Goal: Information Seeking & Learning: Learn about a topic

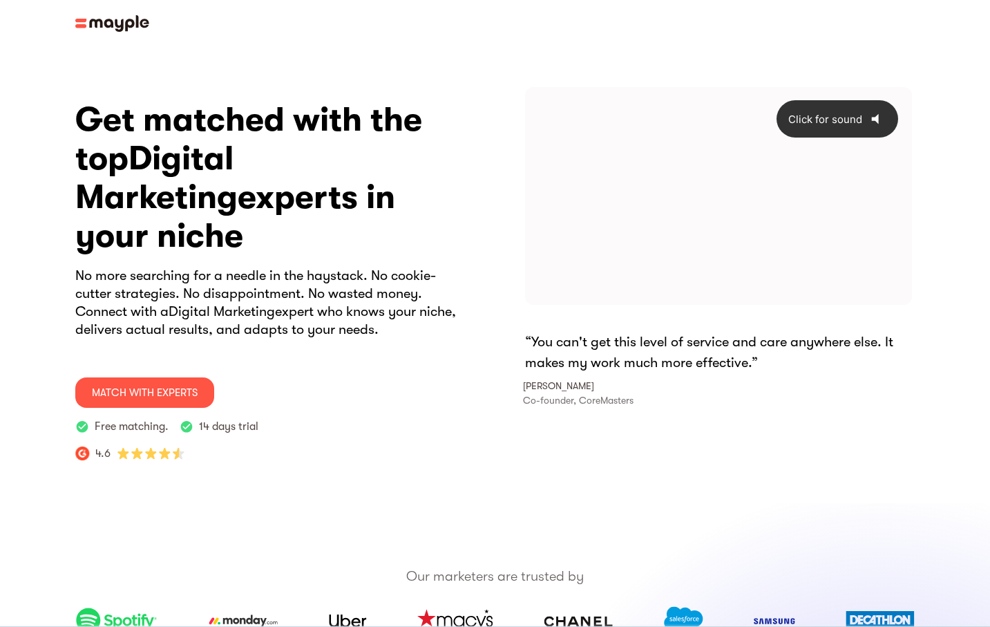
click at [877, 117] on icon "Click for sound" at bounding box center [875, 119] width 7 height 10
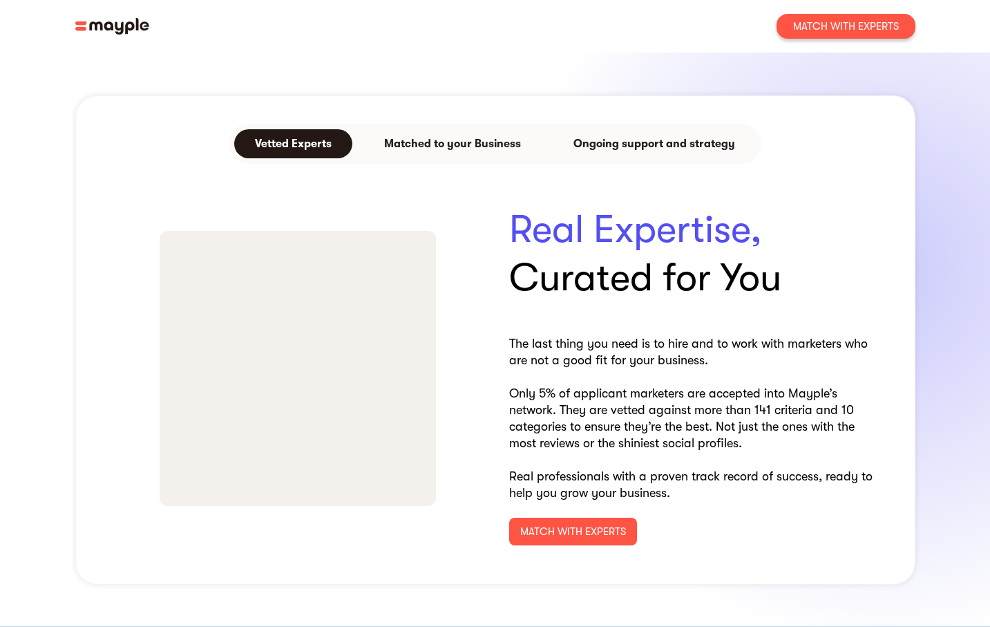
scroll to position [594, 0]
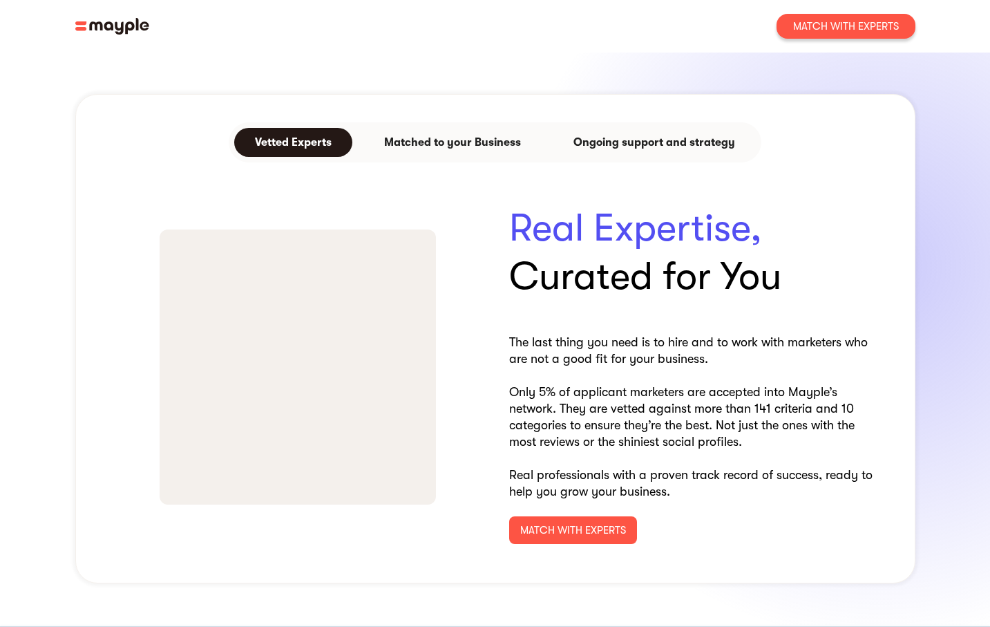
click at [423, 134] on div "Matched to your Business" at bounding box center [452, 142] width 137 height 17
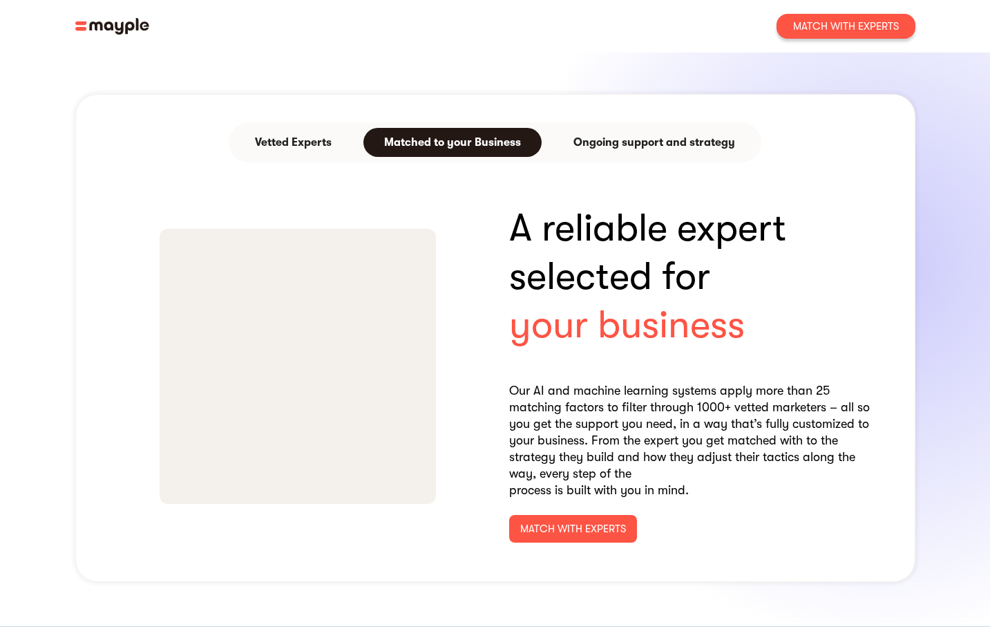
click at [598, 134] on div "Ongoing support and strategy" at bounding box center [655, 142] width 162 height 17
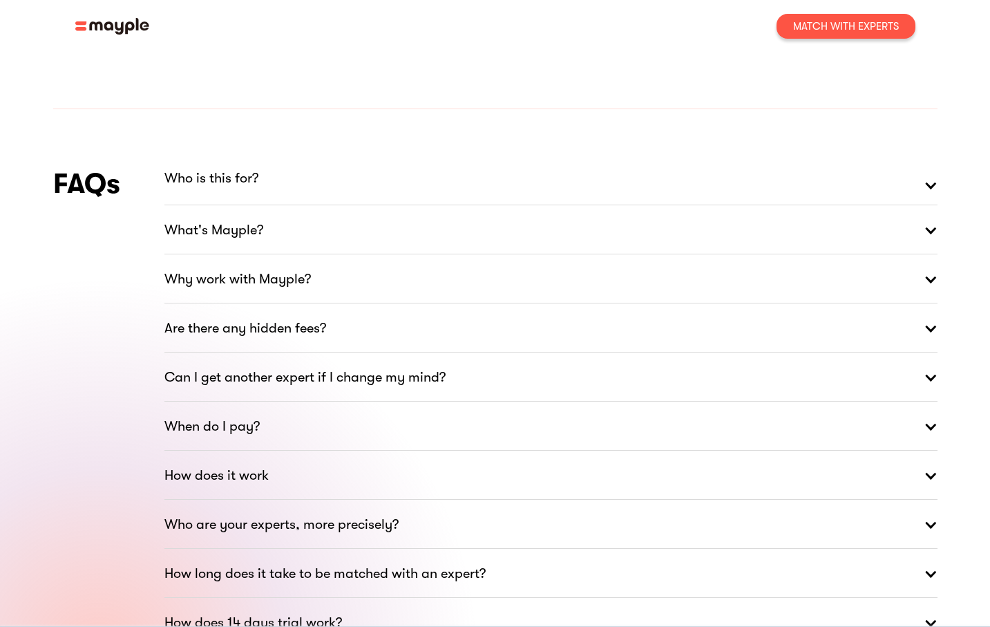
scroll to position [1938, 0]
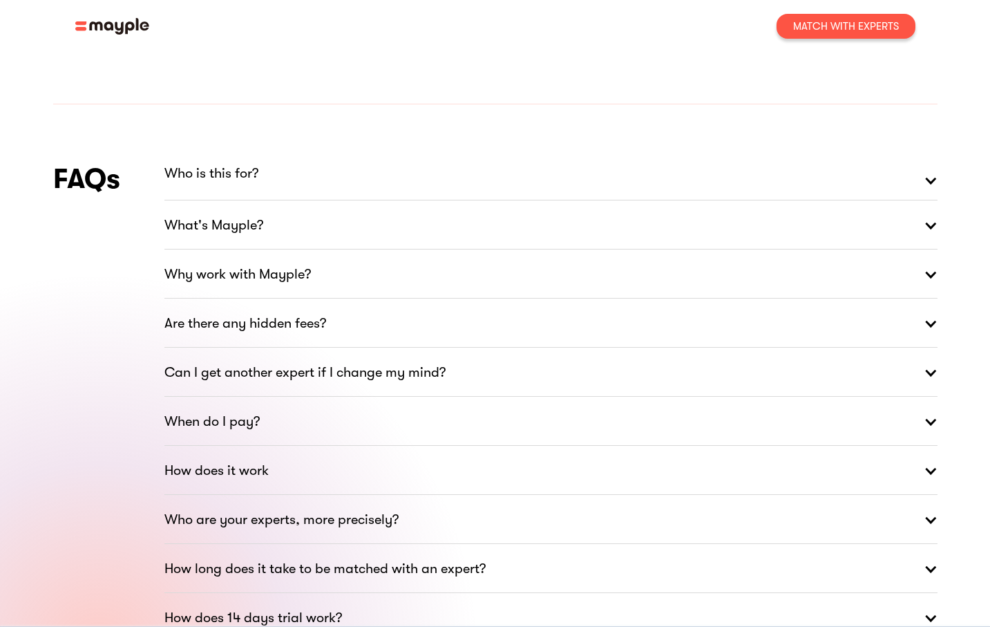
click at [357, 342] on link "Are there any hidden fees?" at bounding box center [550, 324] width 773 height 50
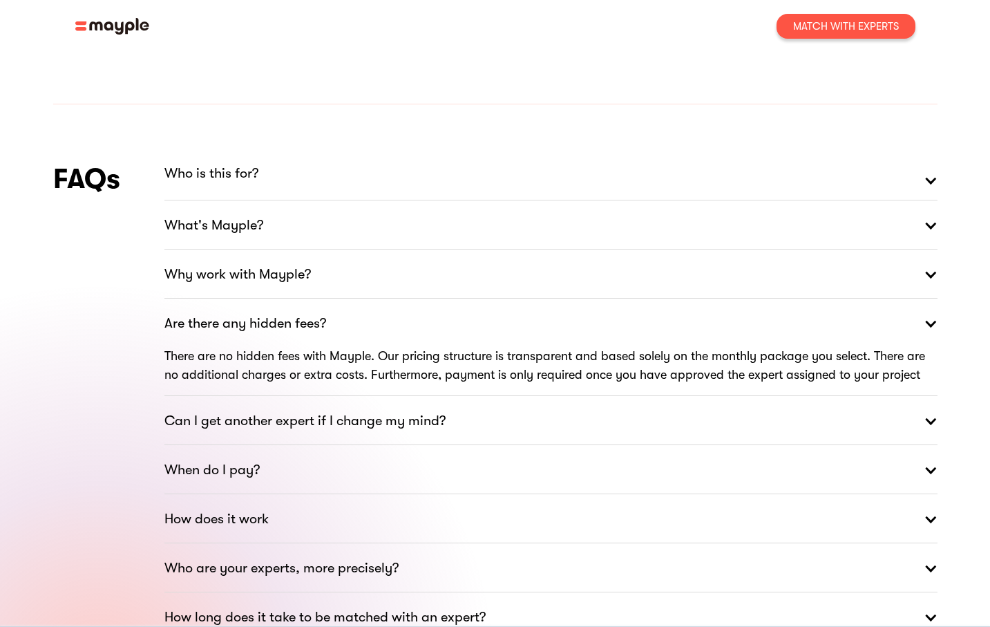
click at [357, 340] on link "Are there any hidden fees?" at bounding box center [550, 324] width 773 height 50
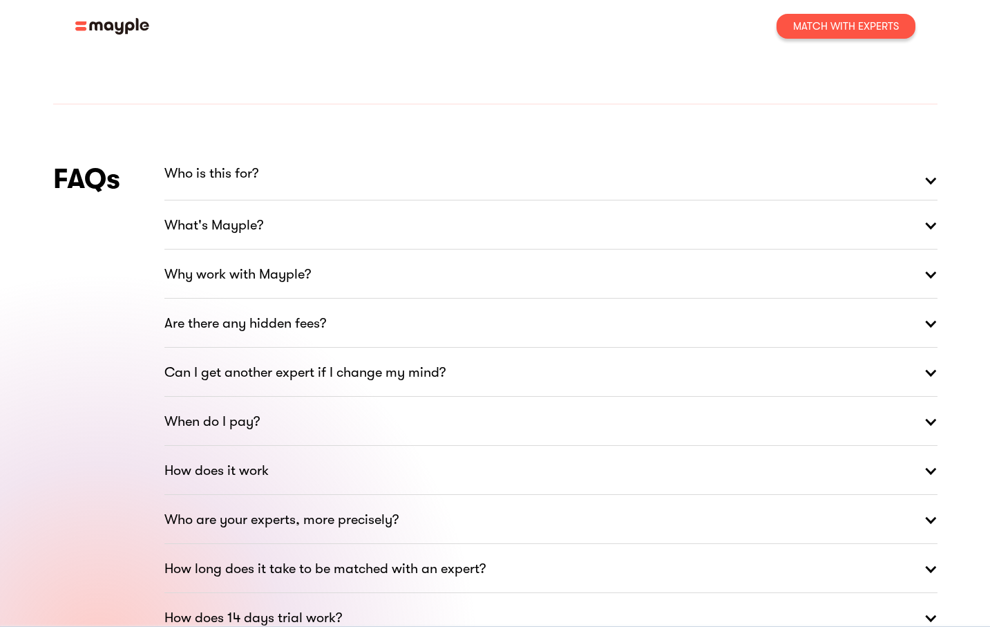
click at [343, 250] on link "What's Mayple?" at bounding box center [550, 225] width 773 height 50
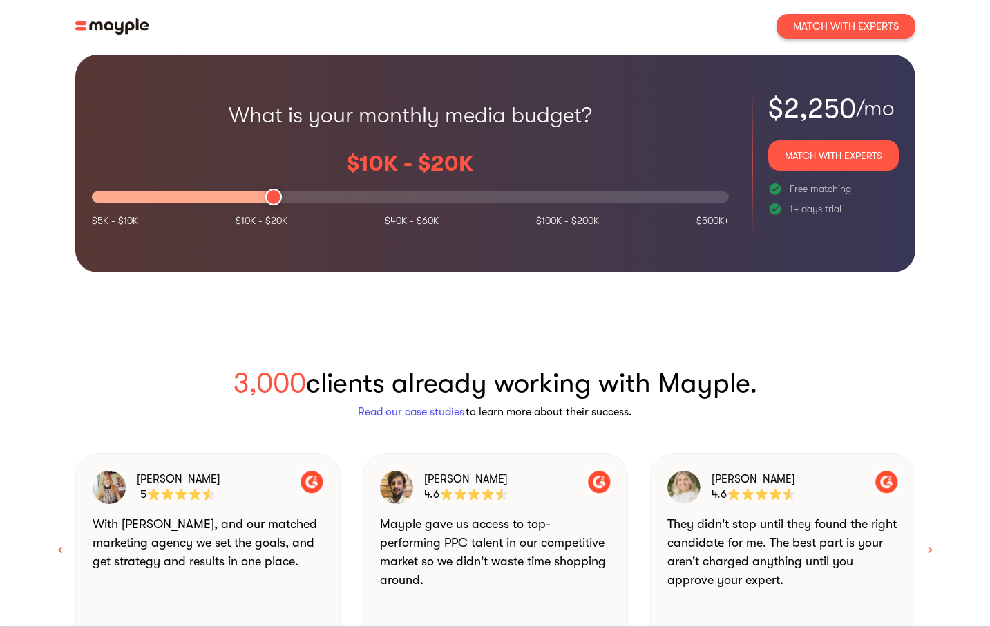
scroll to position [1236, 0]
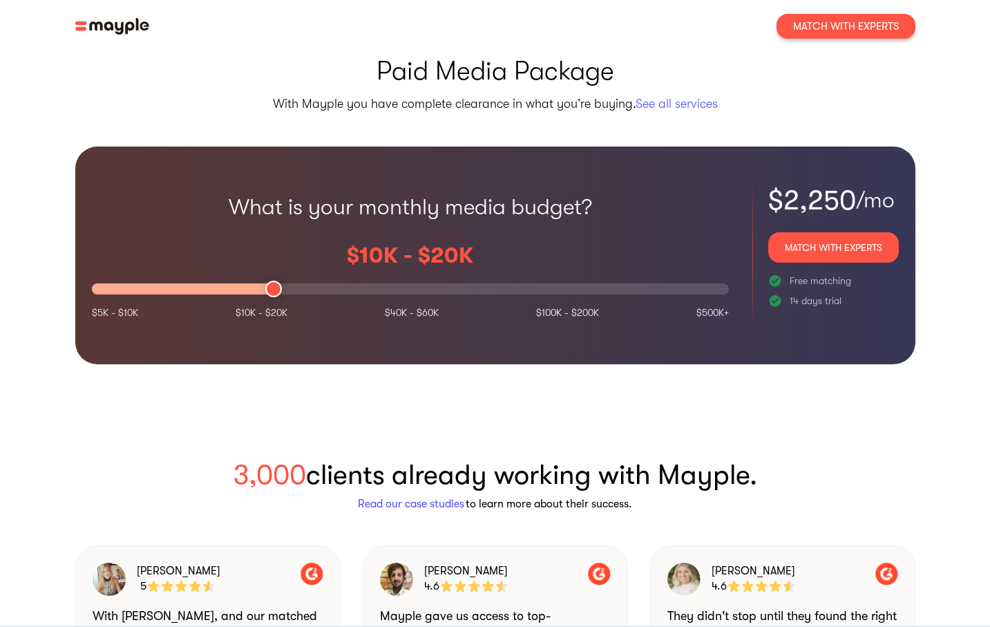
click at [663, 111] on span "See all services" at bounding box center [677, 104] width 82 height 14
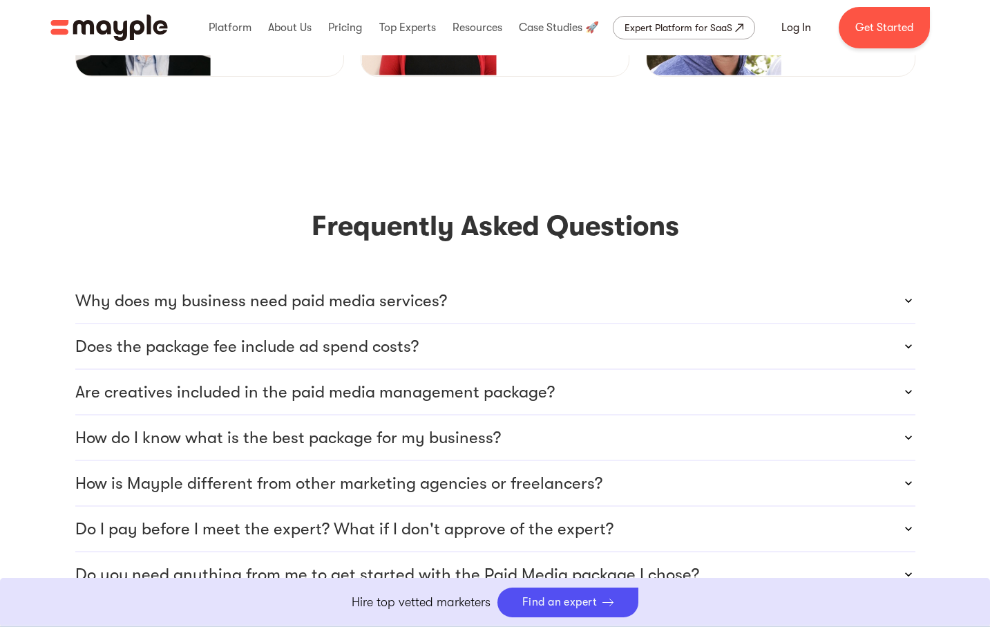
scroll to position [3695, 0]
click at [301, 289] on p "Why does my business need paid media services?" at bounding box center [261, 300] width 372 height 22
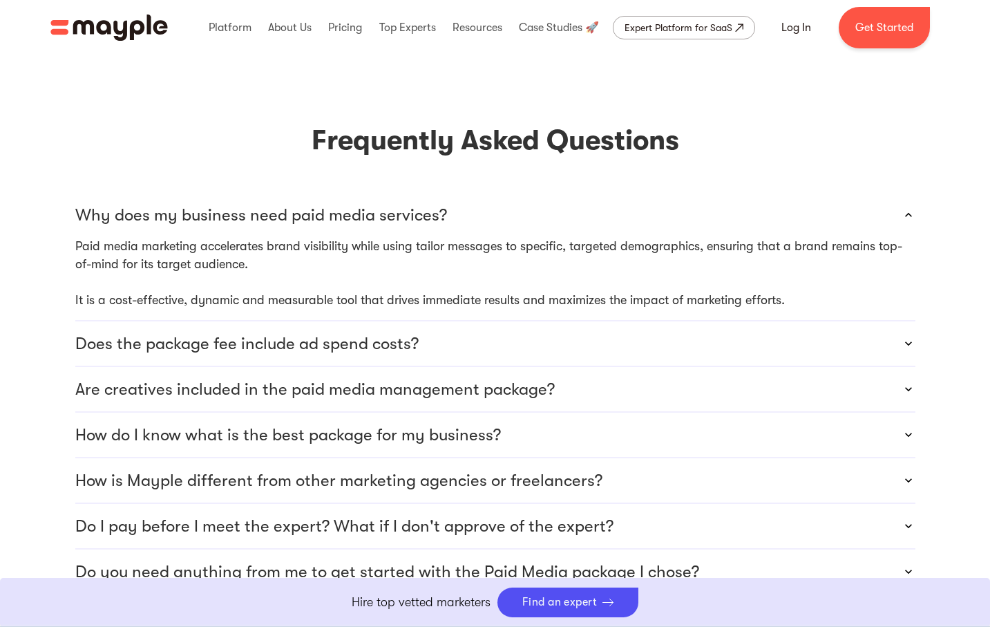
scroll to position [3786, 0]
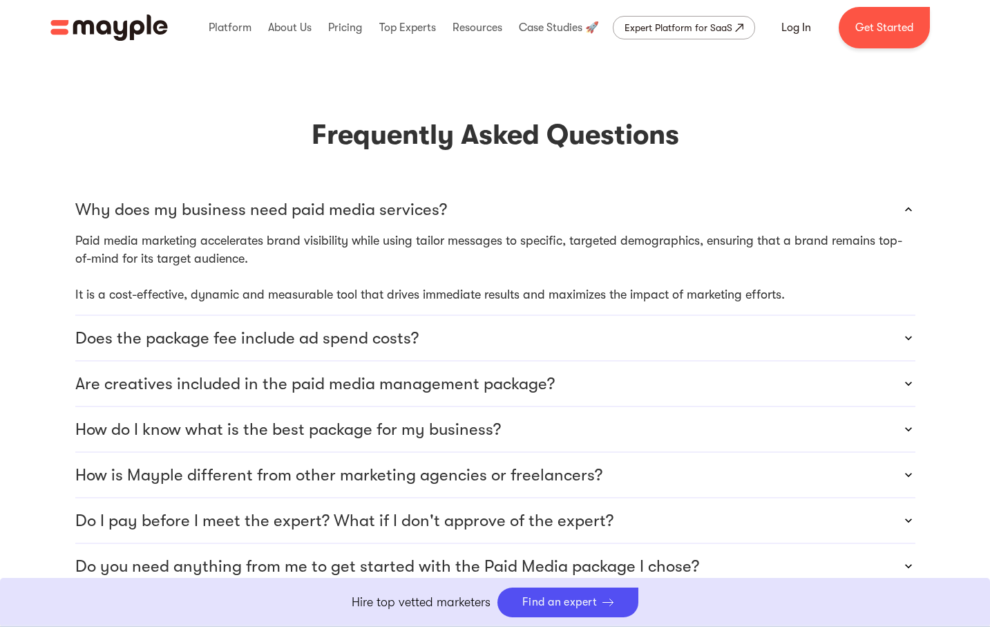
click at [261, 327] on p "Does the package fee include ad spend costs?" at bounding box center [246, 338] width 343 height 22
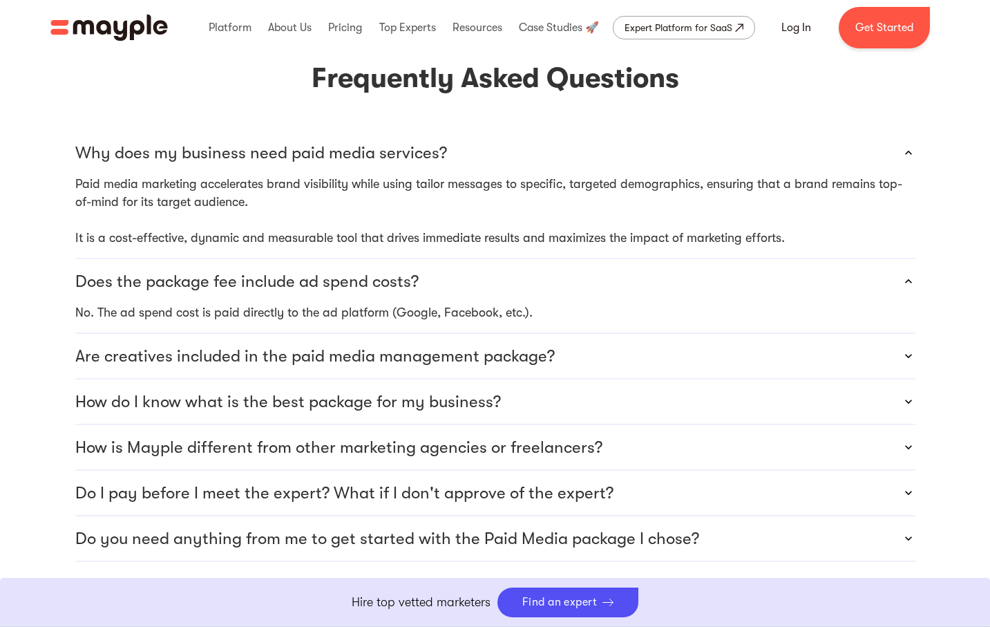
scroll to position [3845, 0]
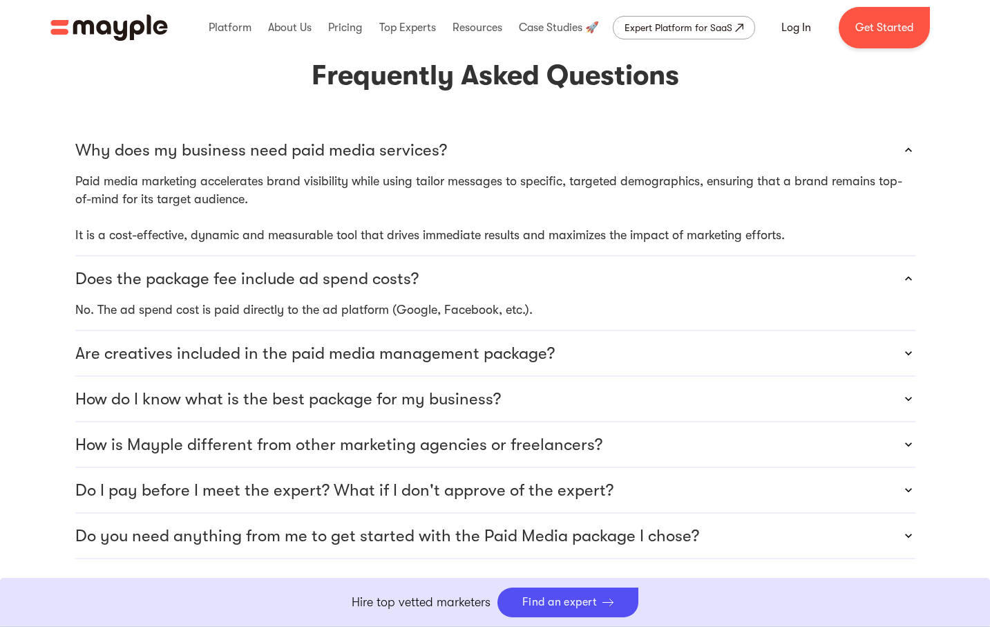
click at [176, 342] on p "Are creatives included in the paid media management package?" at bounding box center [315, 353] width 480 height 22
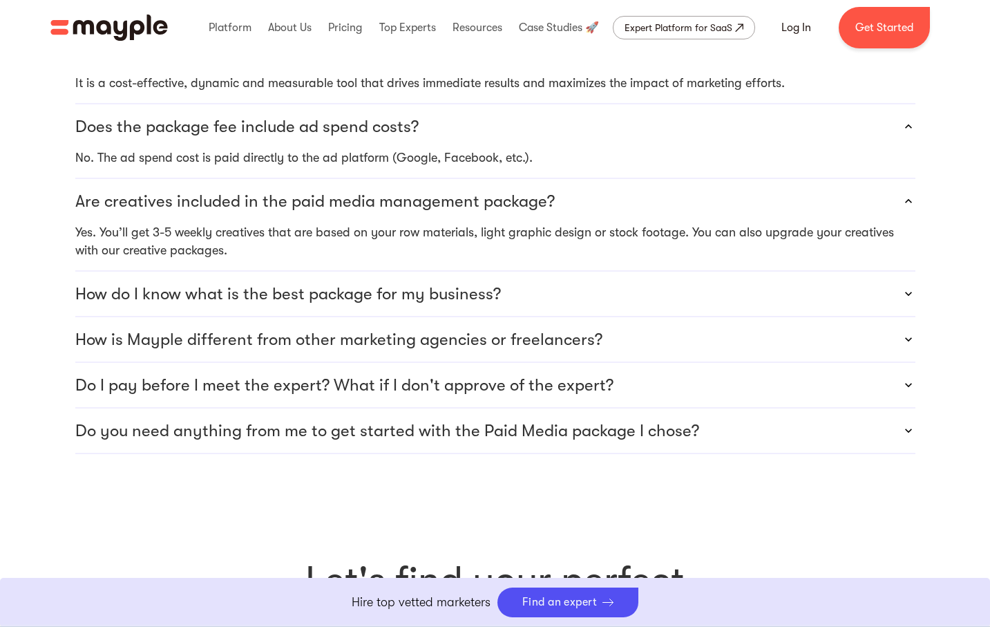
scroll to position [4006, 0]
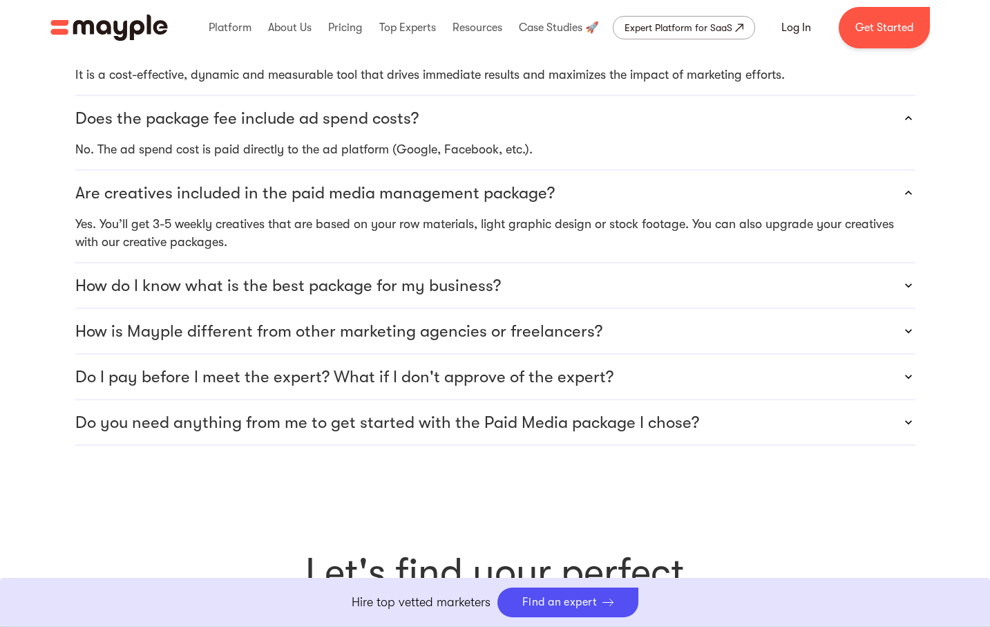
click at [250, 366] on p "Do I pay before I meet the expert? What if I don't approve of the expert?" at bounding box center [344, 377] width 538 height 22
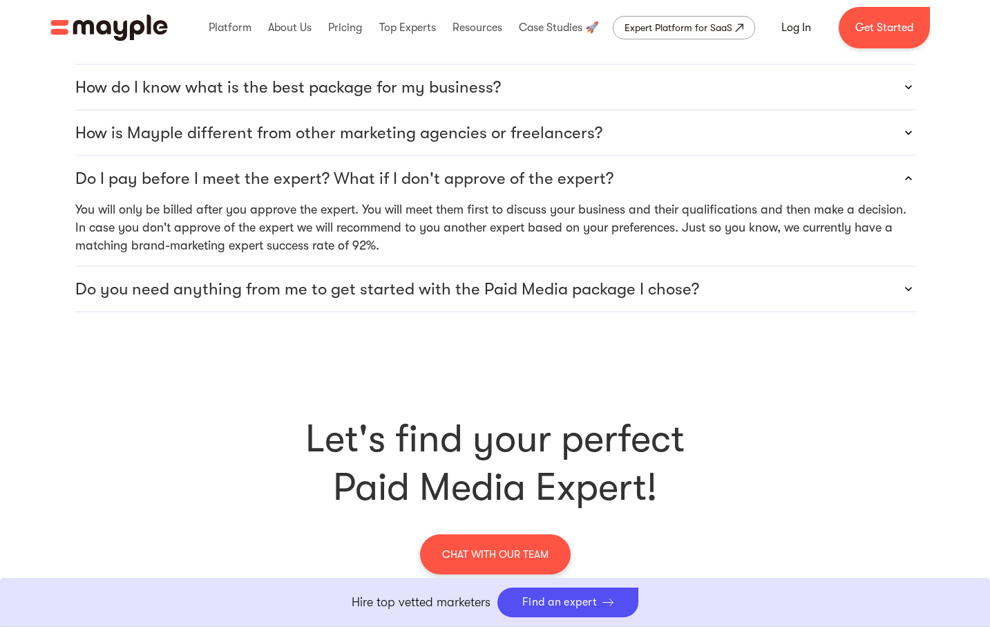
scroll to position [4205, 0]
click at [385, 277] on p "Do you need anything from me to get started with the Paid Media package I chose?" at bounding box center [387, 288] width 624 height 22
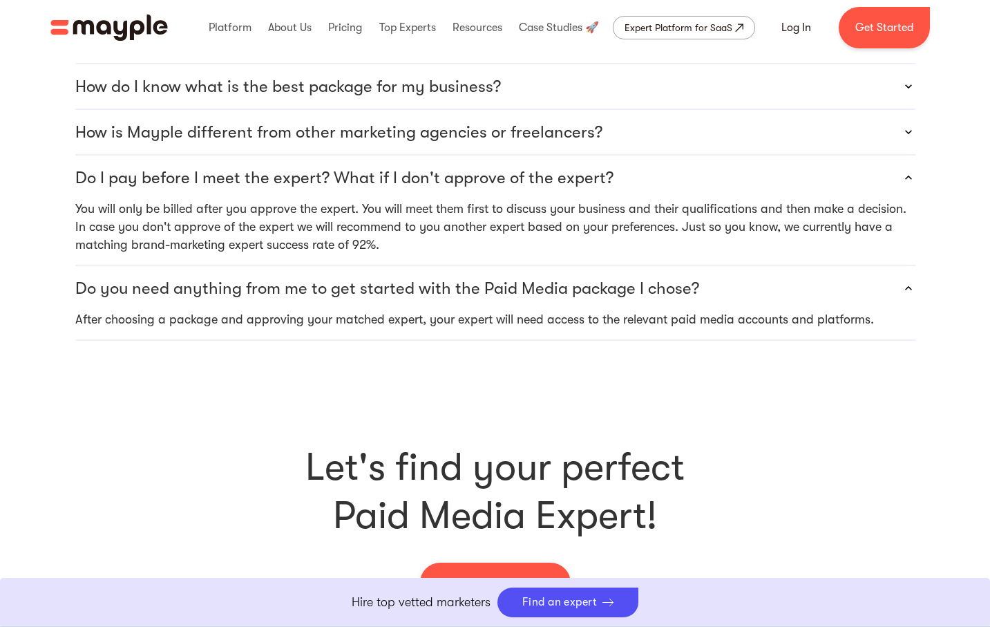
click at [381, 277] on p "Do you need anything from me to get started with the Paid Media package I chose?" at bounding box center [387, 288] width 624 height 22
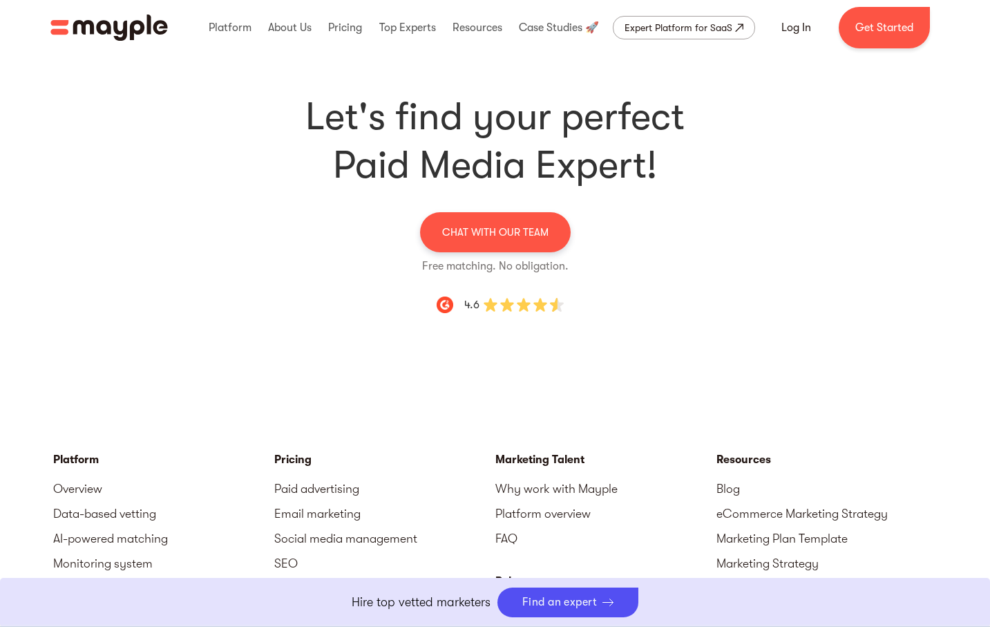
scroll to position [4527, 0]
